Goal: Task Accomplishment & Management: Manage account settings

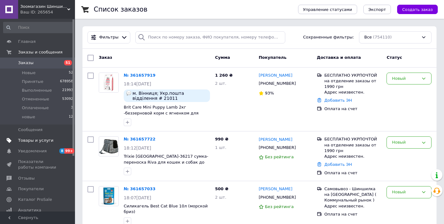
click at [32, 140] on span "Товары и услуги" at bounding box center [35, 140] width 35 height 6
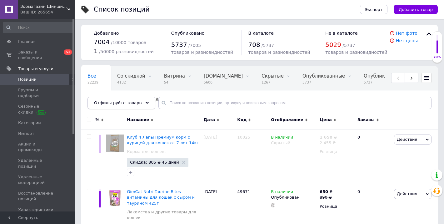
click at [130, 106] on div "Отфильтруйте товары" at bounding box center [121, 102] width 68 height 12
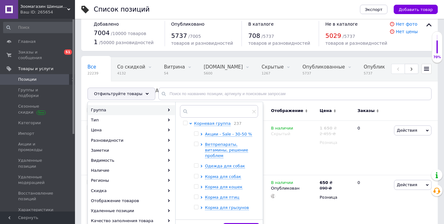
scroll to position [18, 0]
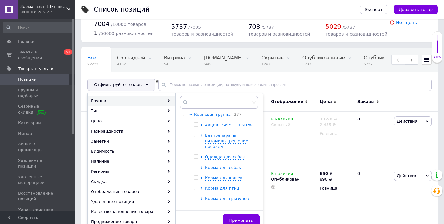
click at [200, 125] on icon at bounding box center [201, 125] width 2 height 2
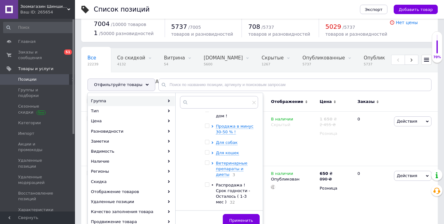
scroll to position [28, 0]
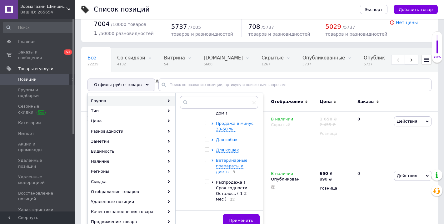
click at [211, 138] on icon at bounding box center [212, 139] width 2 height 2
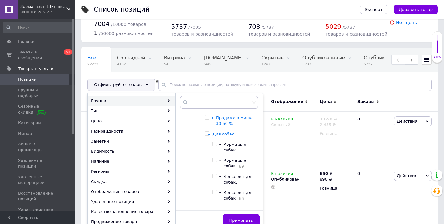
scroll to position [34, 0]
click at [212, 157] on input "checkbox" at bounding box center [214, 159] width 4 height 4
checkbox input "true"
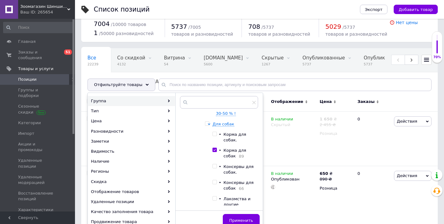
scroll to position [44, 0]
click at [214, 180] on input "checkbox" at bounding box center [214, 182] width 4 height 4
checkbox input "true"
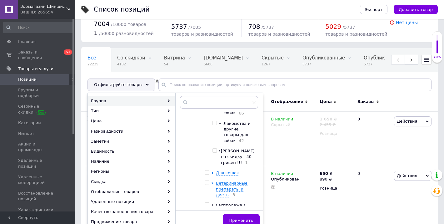
scroll to position [126, 0]
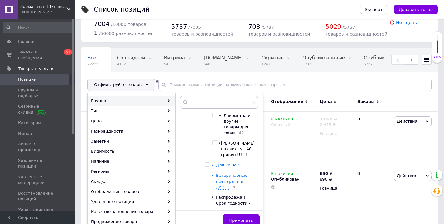
click at [211, 164] on icon at bounding box center [212, 165] width 2 height 2
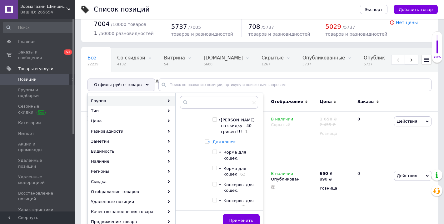
scroll to position [154, 0]
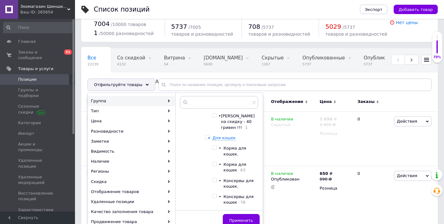
click at [214, 162] on input "checkbox" at bounding box center [214, 164] width 4 height 4
checkbox input "true"
click at [214, 194] on input "checkbox" at bounding box center [214, 196] width 4 height 4
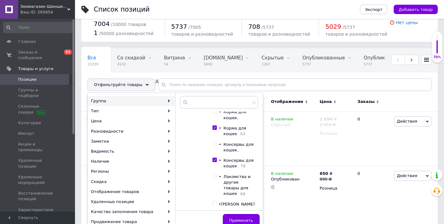
scroll to position [188, 0]
click at [214, 160] on input "checkbox" at bounding box center [214, 162] width 4 height 4
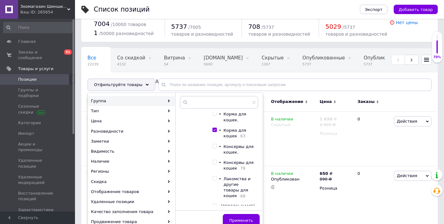
checkbox input "false"
click at [213, 144] on input "checkbox" at bounding box center [214, 146] width 4 height 4
checkbox input "true"
click at [212, 128] on input "checkbox" at bounding box center [214, 130] width 4 height 4
checkbox input "false"
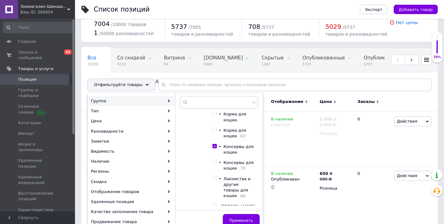
scroll to position [162, 0]
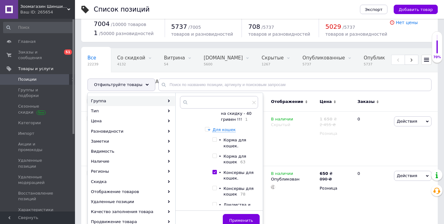
click at [214, 137] on span at bounding box center [214, 139] width 4 height 4
click at [214, 137] on input "checkbox" at bounding box center [214, 139] width 4 height 4
checkbox input "true"
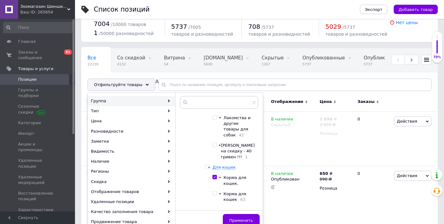
scroll to position [71, 0]
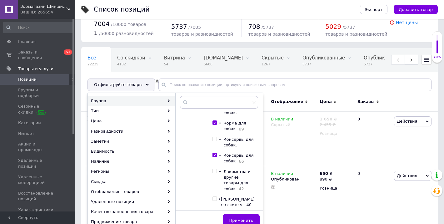
click at [214, 153] on input "checkbox" at bounding box center [214, 155] width 4 height 4
checkbox input "false"
click at [213, 137] on input "checkbox" at bounding box center [214, 139] width 4 height 4
checkbox input "true"
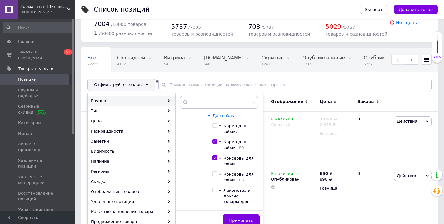
scroll to position [51, 0]
click at [213, 141] on input "checkbox" at bounding box center [214, 143] width 4 height 4
checkbox input "false"
click at [212, 125] on input "checkbox" at bounding box center [214, 127] width 4 height 4
checkbox input "true"
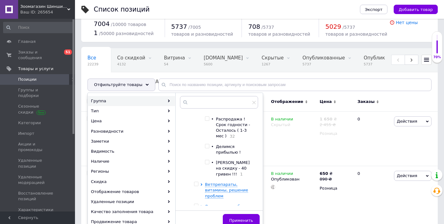
scroll to position [363, 0]
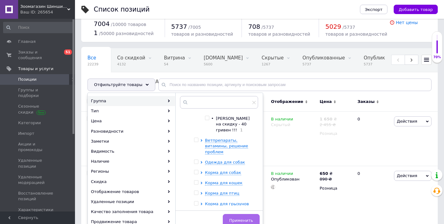
click at [229, 217] on button "Применить" at bounding box center [241, 220] width 37 height 12
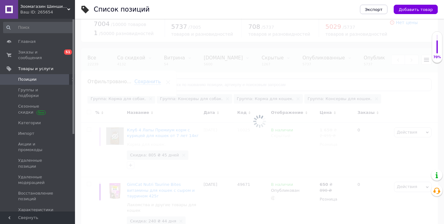
scroll to position [0, 164]
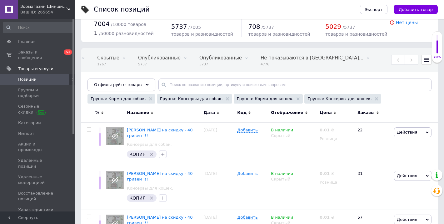
click at [139, 84] on div "Отфильтруйте товары" at bounding box center [121, 84] width 68 height 12
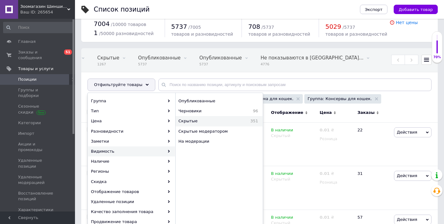
click at [197, 121] on span "Скрытые" at bounding box center [203, 121] width 51 height 6
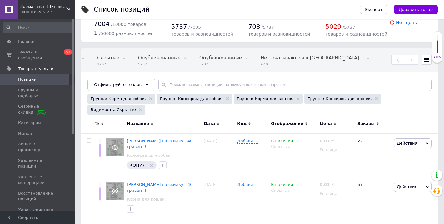
click at [89, 121] on input "checkbox" at bounding box center [89, 123] width 4 height 4
checkbox input "true"
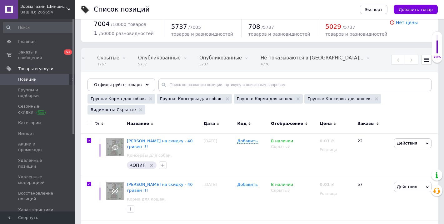
checkbox input "true"
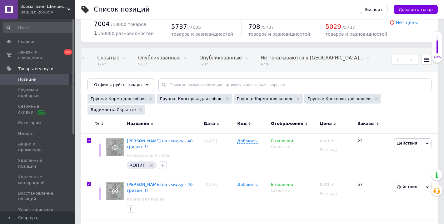
checkbox input "true"
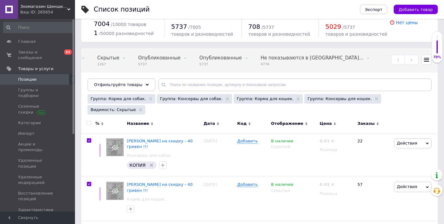
checkbox input "true"
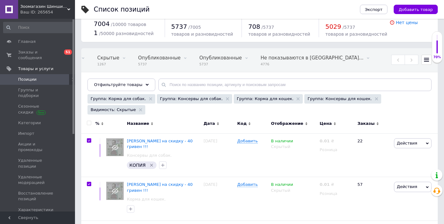
checkbox input "true"
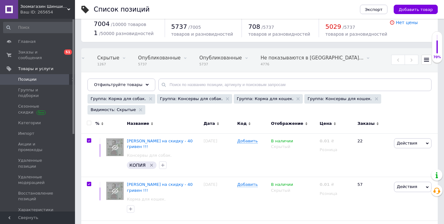
checkbox input "true"
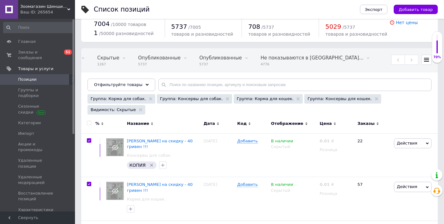
checkbox input "true"
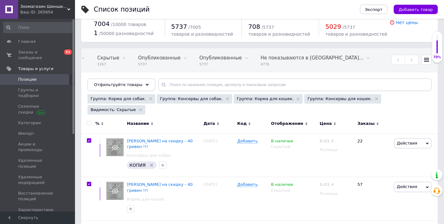
checkbox input "true"
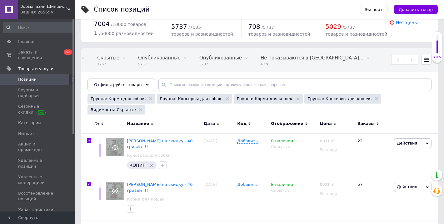
checkbox input "true"
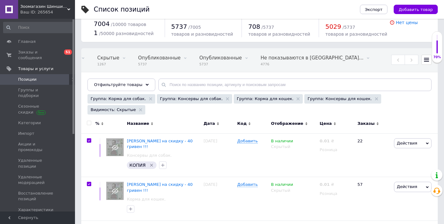
checkbox input "true"
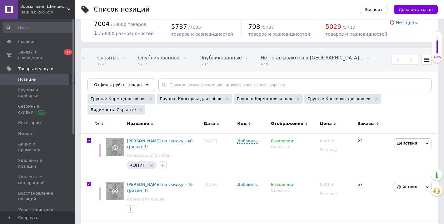
checkbox input "true"
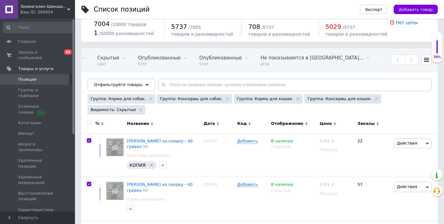
checkbox input "true"
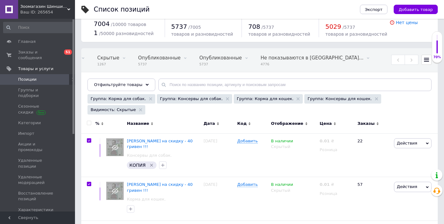
checkbox input "true"
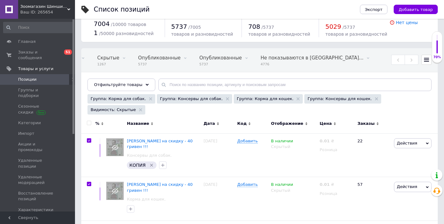
checkbox input "true"
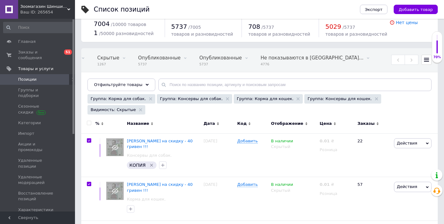
checkbox input "true"
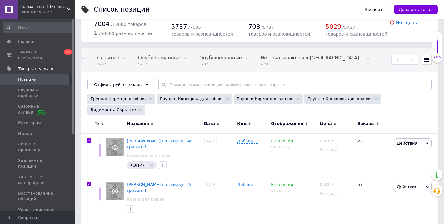
checkbox input "true"
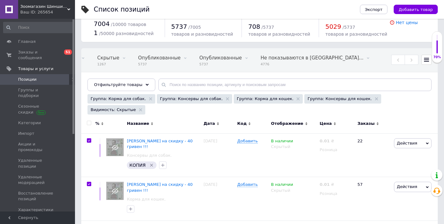
checkbox input "true"
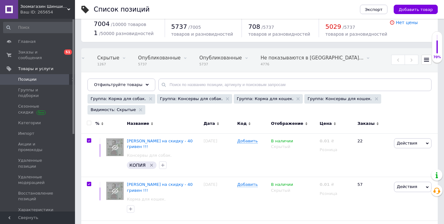
checkbox input "true"
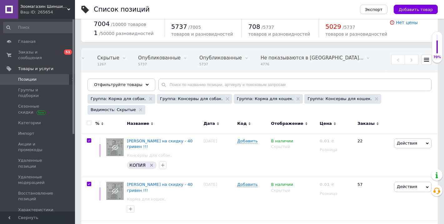
checkbox input "true"
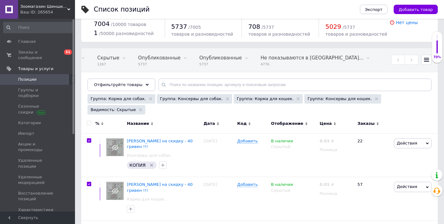
checkbox input "true"
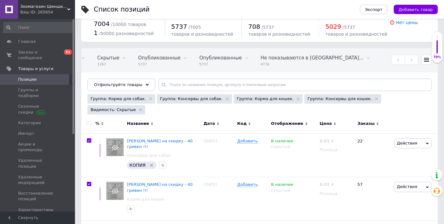
checkbox input "true"
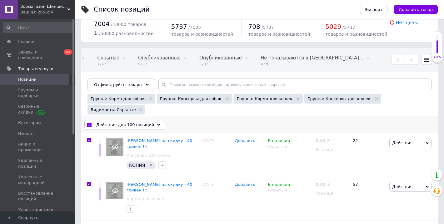
click at [139, 122] on span "Действия для 100 позиций" at bounding box center [125, 125] width 58 height 6
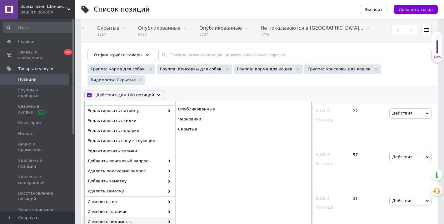
scroll to position [20, 0]
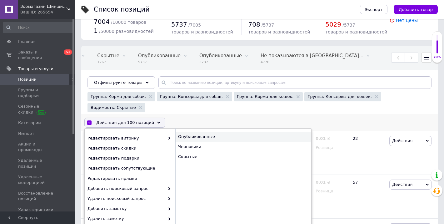
click at [208, 131] on div "Опубликованные" at bounding box center [243, 136] width 136 height 10
checkbox input "false"
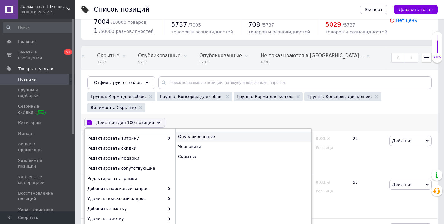
checkbox input "false"
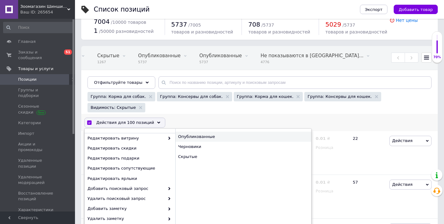
checkbox input "false"
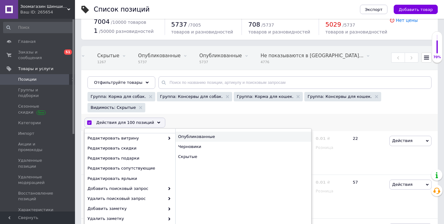
checkbox input "false"
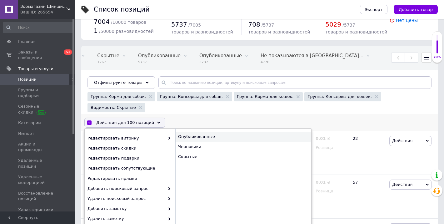
checkbox input "false"
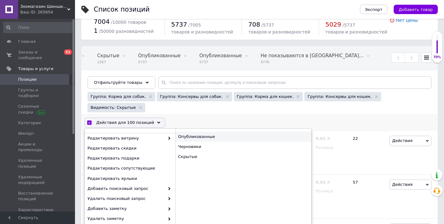
checkbox input "false"
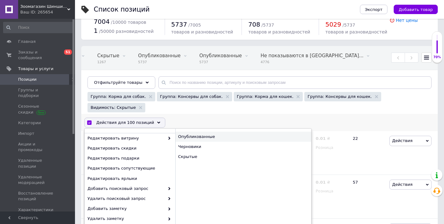
checkbox input "false"
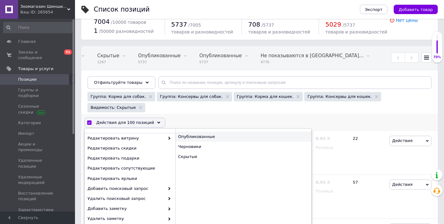
checkbox input "false"
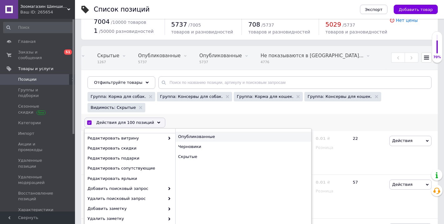
checkbox input "false"
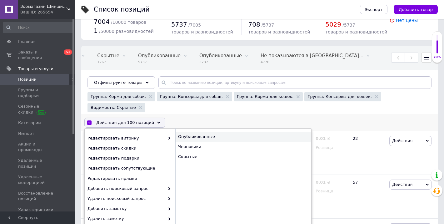
checkbox input "false"
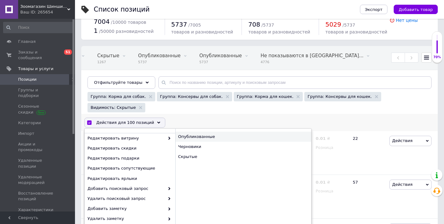
checkbox input "false"
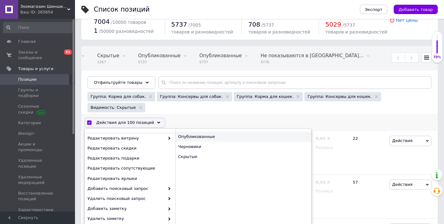
checkbox input "false"
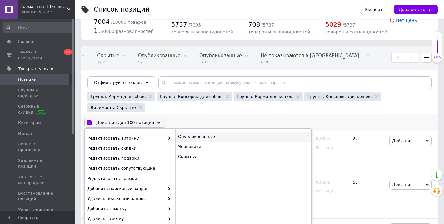
checkbox input "false"
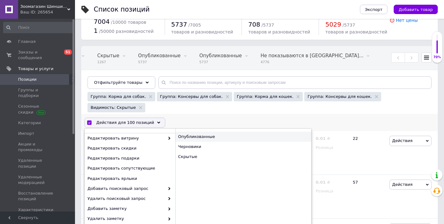
checkbox input "false"
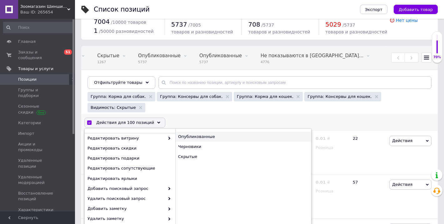
checkbox input "false"
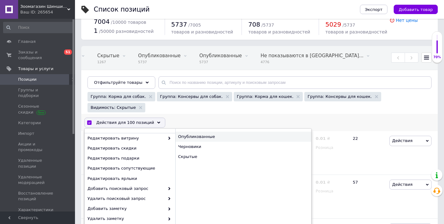
checkbox input "false"
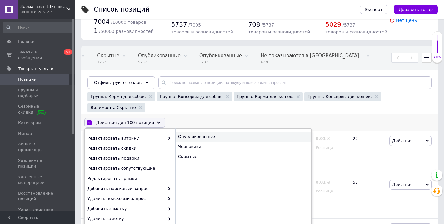
checkbox input "false"
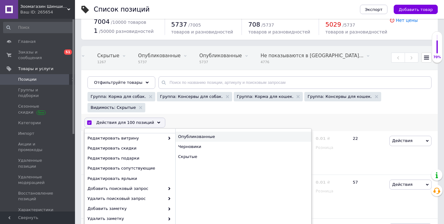
checkbox input "false"
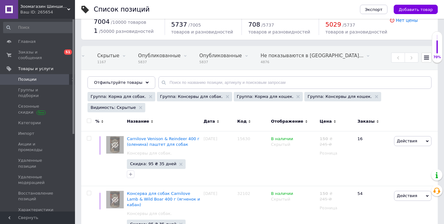
click at [88, 119] on input "checkbox" at bounding box center [89, 121] width 4 height 4
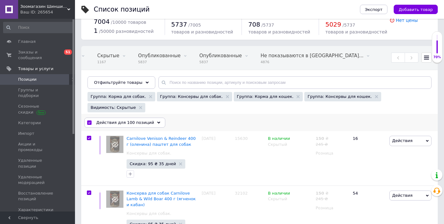
click at [133, 120] on span "Действия для 100 позиций" at bounding box center [125, 123] width 58 height 6
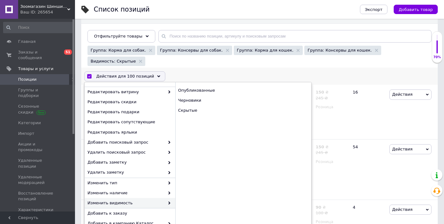
scroll to position [41, 0]
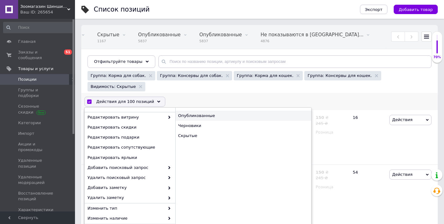
click at [220, 111] on div "Опубликованные" at bounding box center [243, 116] width 136 height 10
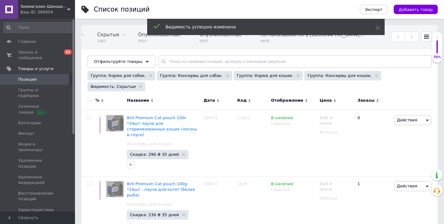
click at [90, 98] on input "checkbox" at bounding box center [89, 100] width 4 height 4
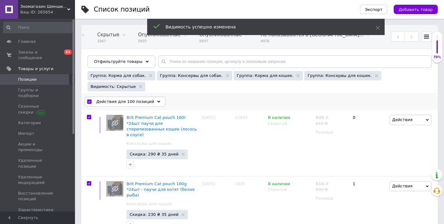
click at [137, 96] on div "Действия для 100 позиций" at bounding box center [124, 101] width 81 height 10
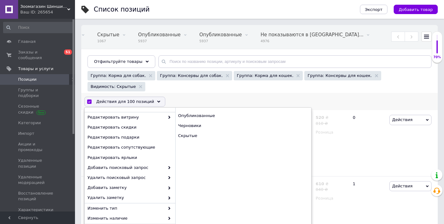
scroll to position [1, 0]
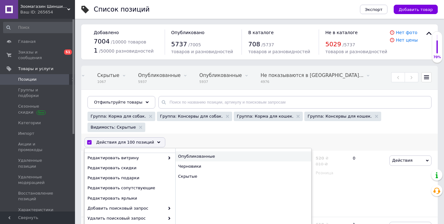
click at [198, 151] on div "Опубликованные" at bounding box center [243, 156] width 136 height 10
